Goal: Task Accomplishment & Management: Use online tool/utility

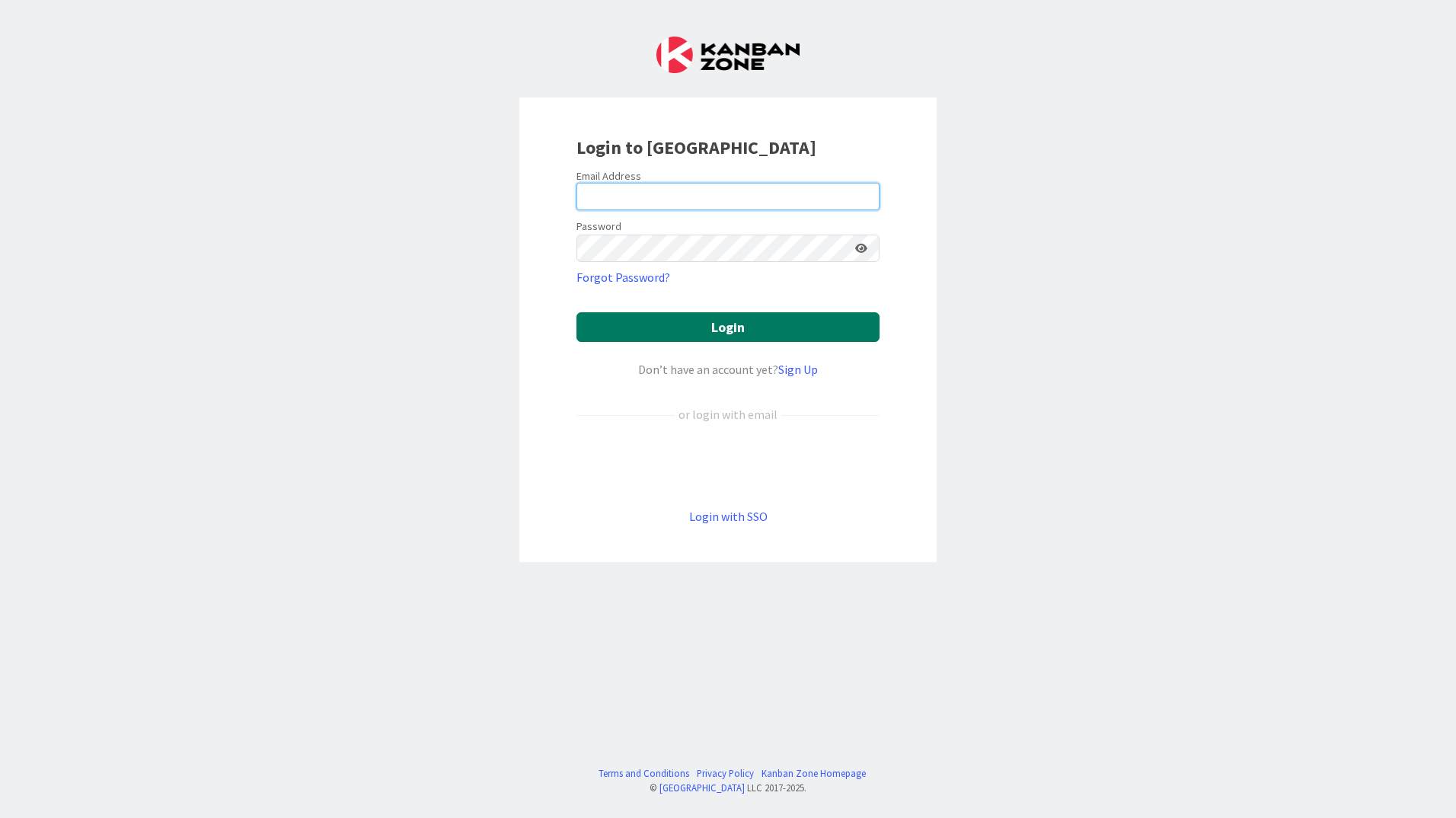
type input "[EMAIL_ADDRESS][PERSON_NAME][DOMAIN_NAME]"
click at [752, 314] on button "Login" at bounding box center [728, 327] width 303 height 30
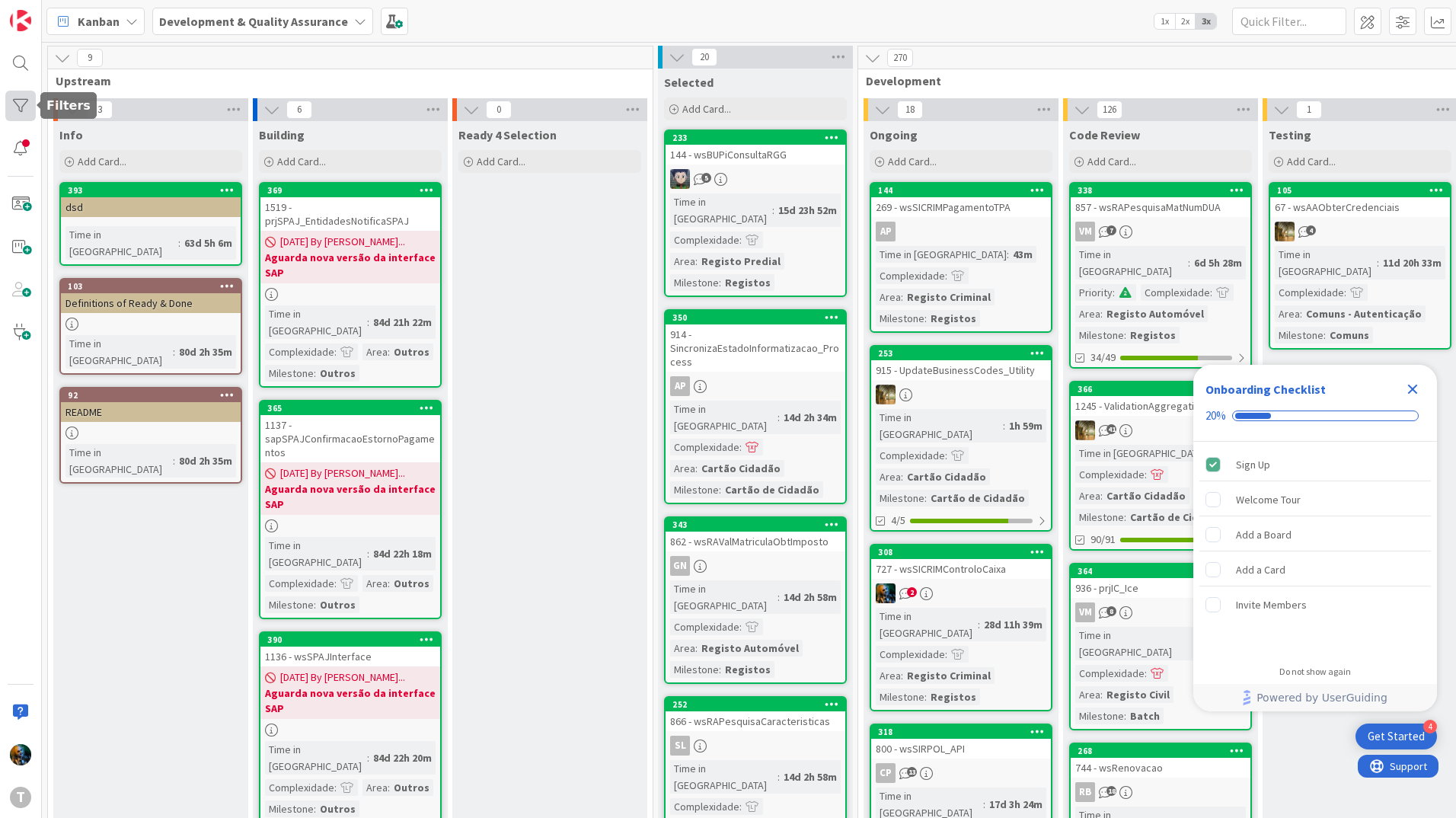
click at [23, 109] on div at bounding box center [20, 105] width 31 height 31
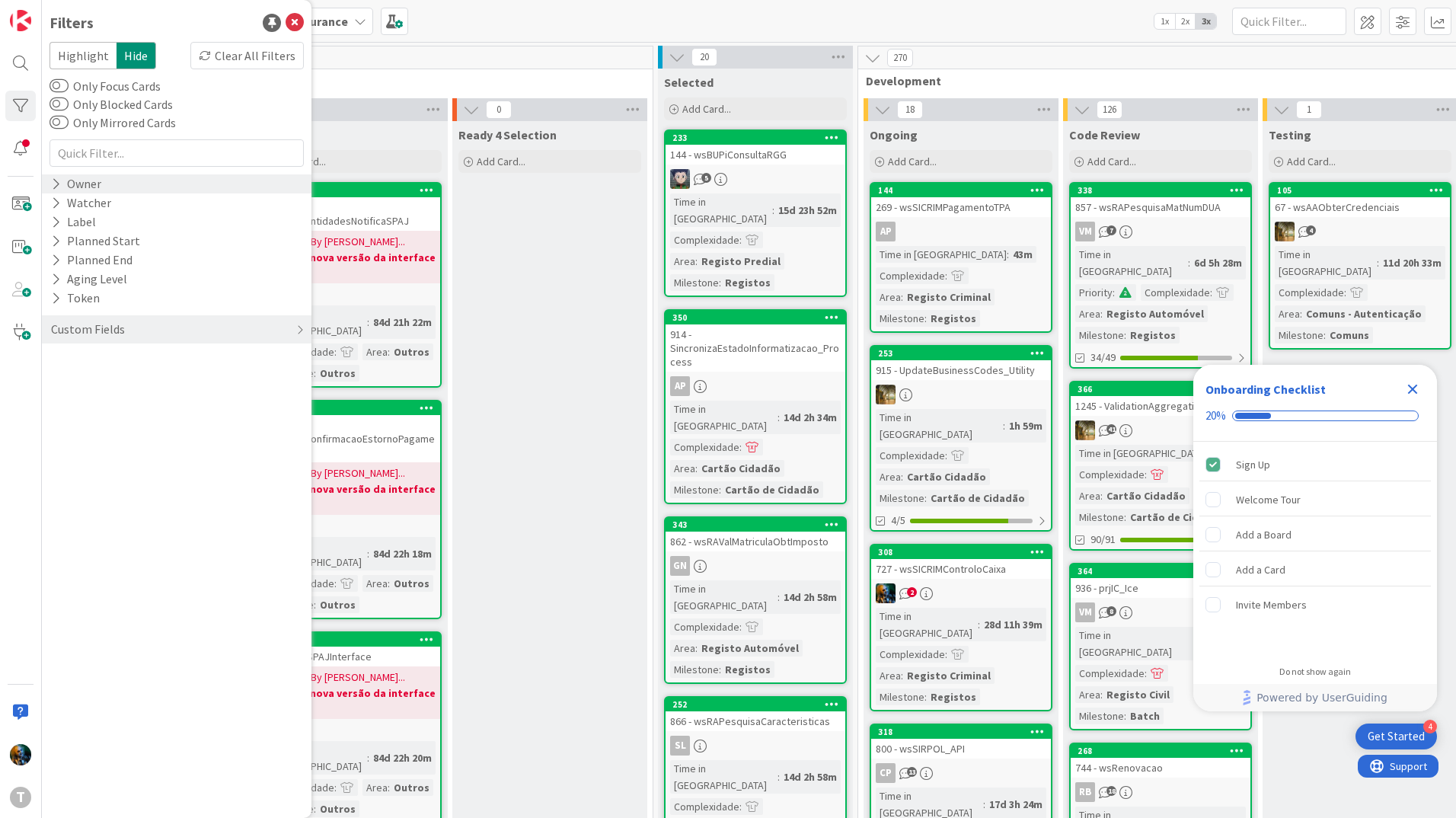
click at [62, 183] on div "Owner" at bounding box center [76, 183] width 53 height 19
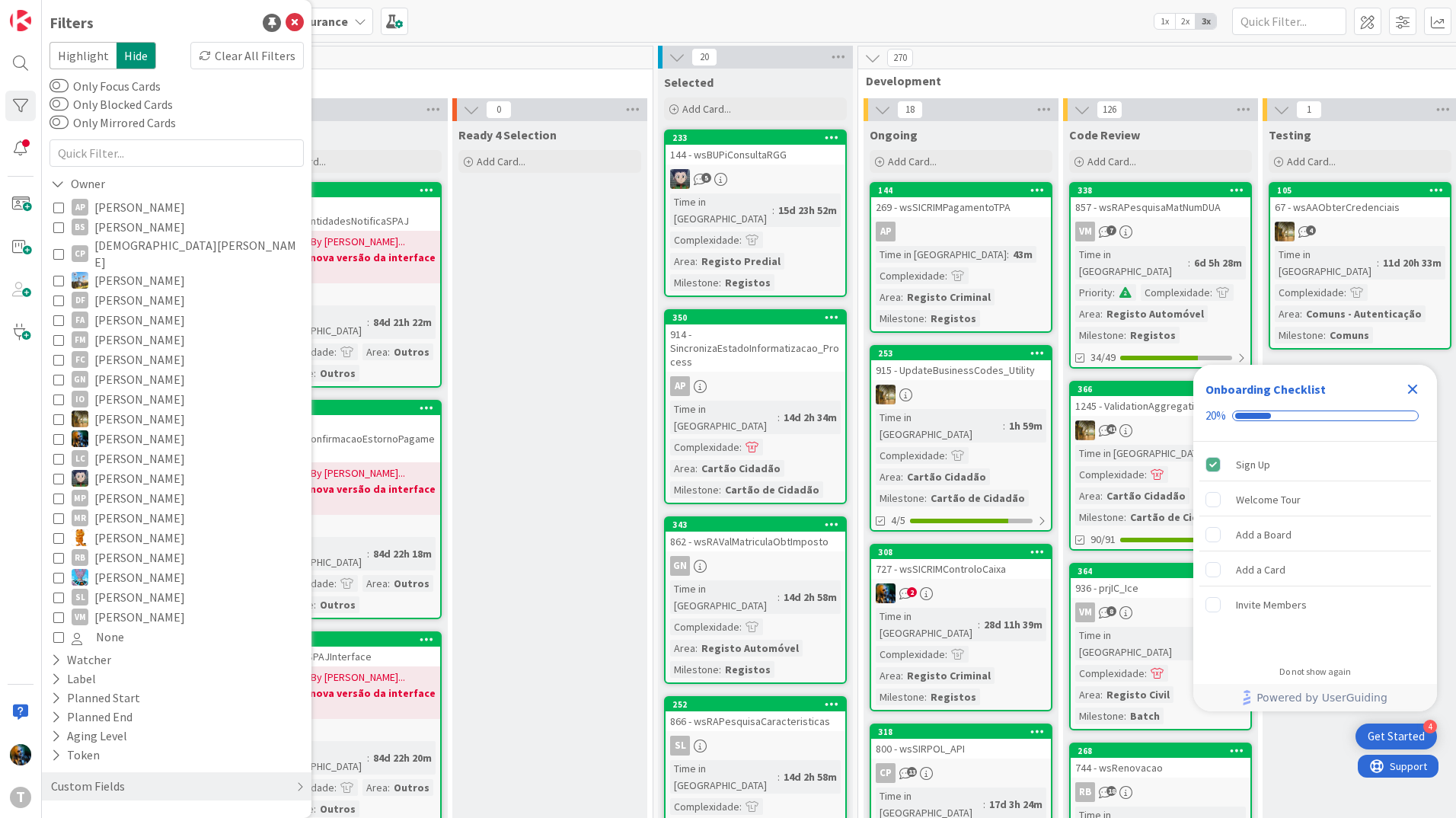
click at [55, 433] on icon at bounding box center [58, 438] width 11 height 11
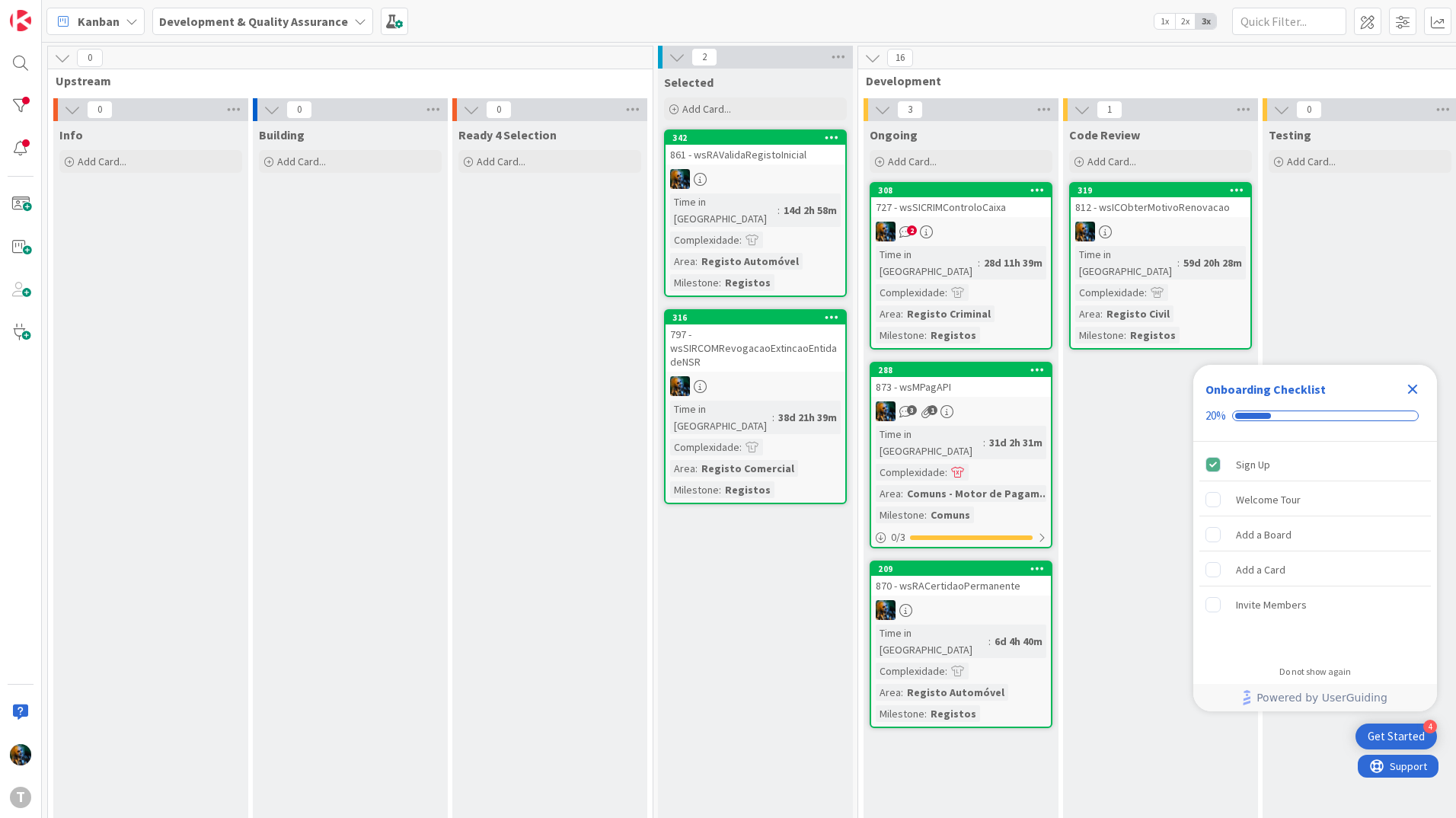
click at [1407, 389] on icon "Close Checklist" at bounding box center [1412, 389] width 19 height 19
